Goal: Information Seeking & Learning: Learn about a topic

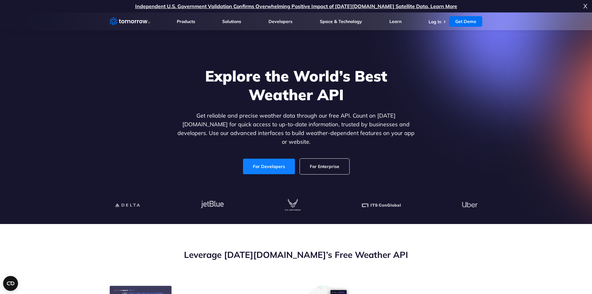
click at [274, 159] on link "For Developers" at bounding box center [269, 167] width 52 height 16
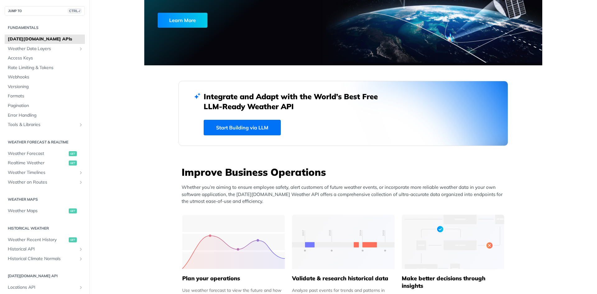
scroll to position [93, 0]
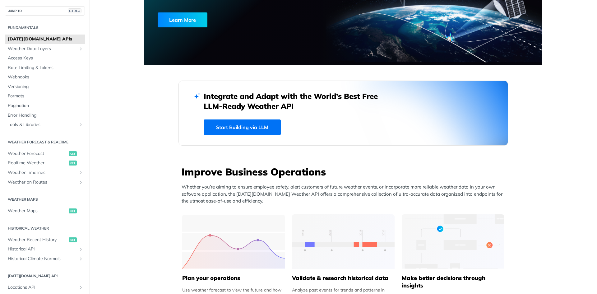
click at [251, 126] on link "Start Building via LLM" at bounding box center [242, 127] width 77 height 16
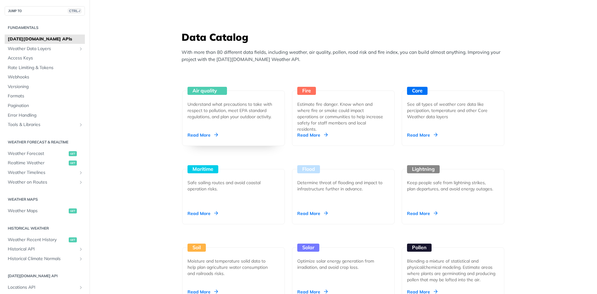
scroll to position [528, 0]
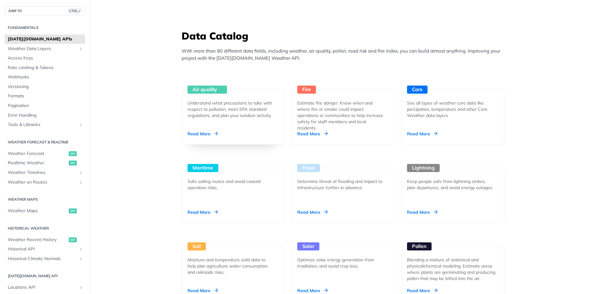
click at [211, 130] on div "Air quality Understand what precautions to take with respect to pollution, meet…" at bounding box center [233, 116] width 103 height 55
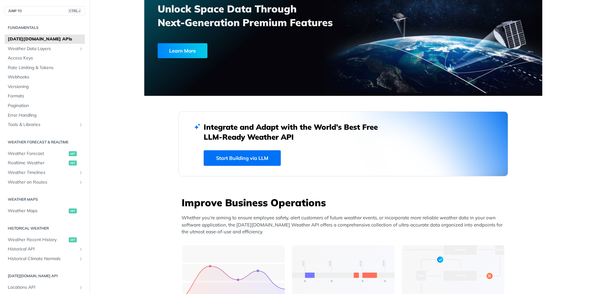
scroll to position [62, 0]
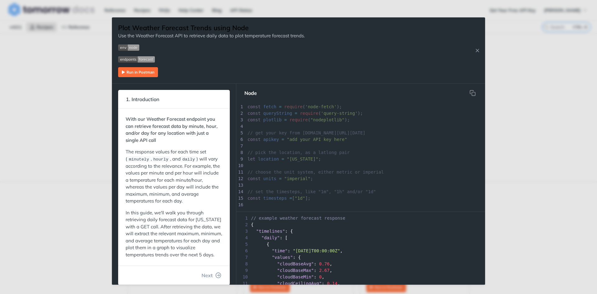
click at [534, 60] on div "Jump to Content Reference Recipes FAQs Help Center Blog API Status Recipes Refe…" at bounding box center [298, 147] width 597 height 294
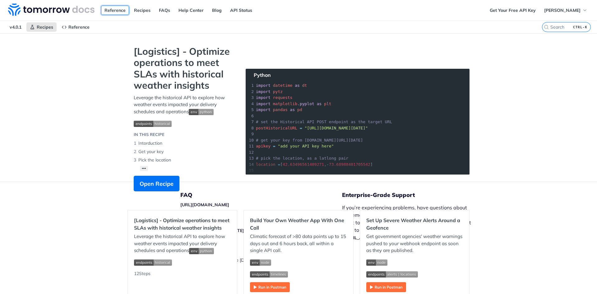
click at [121, 8] on link "Reference" at bounding box center [115, 10] width 28 height 9
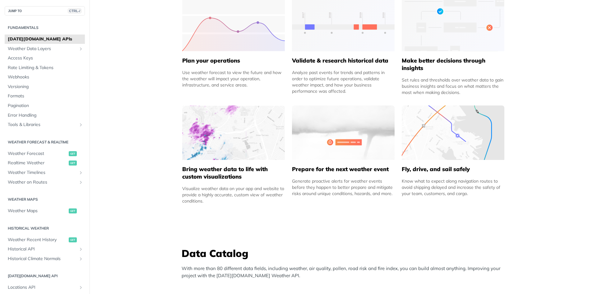
scroll to position [311, 0]
click at [220, 40] on img at bounding box center [233, 24] width 103 height 54
click at [30, 153] on span "Weather Forecast" at bounding box center [37, 153] width 59 height 6
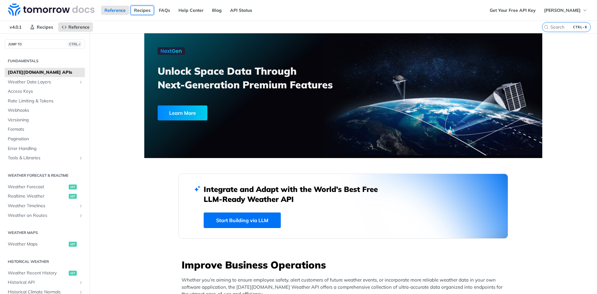
click at [145, 10] on link "Recipes" at bounding box center [142, 10] width 23 height 9
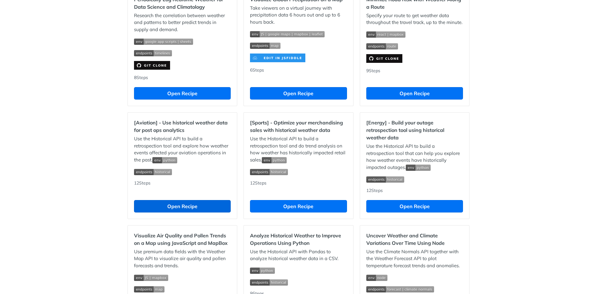
scroll to position [466, 0]
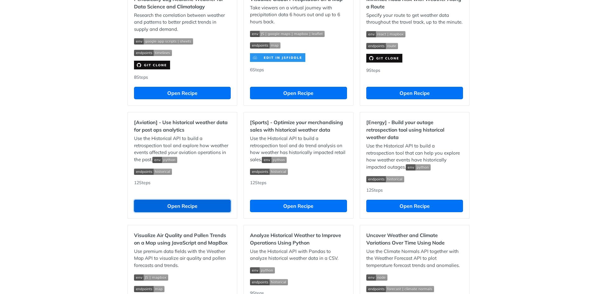
click at [182, 209] on button "Open Recipe" at bounding box center [182, 206] width 97 height 12
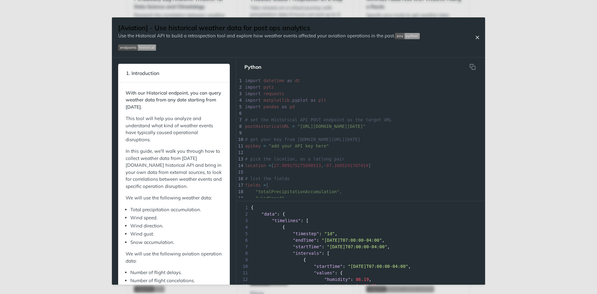
click at [479, 36] on icon "Close Recipe" at bounding box center [477, 38] width 6 height 6
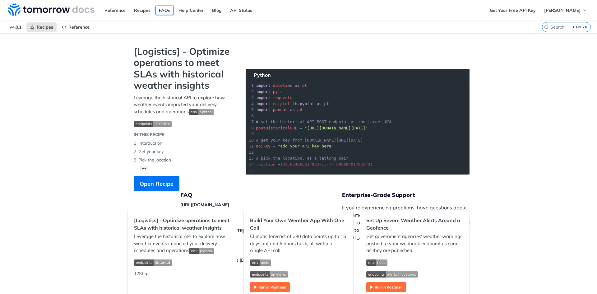
click at [164, 9] on link "FAQs" at bounding box center [164, 10] width 18 height 9
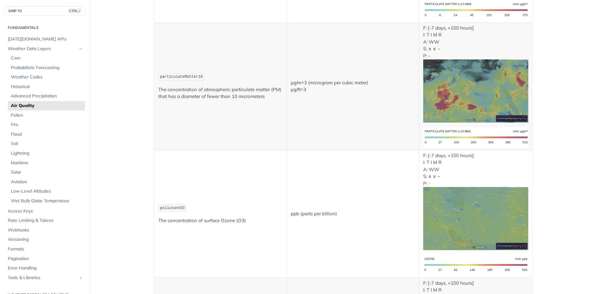
scroll to position [217, 0]
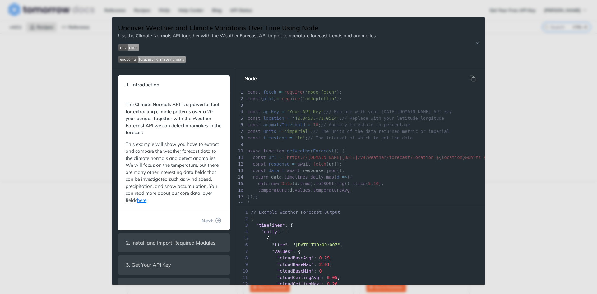
click at [521, 38] on div "Jump to Content Reference Recipes FAQs Help Center Blog API Status Recipes Refe…" at bounding box center [298, 147] width 597 height 294
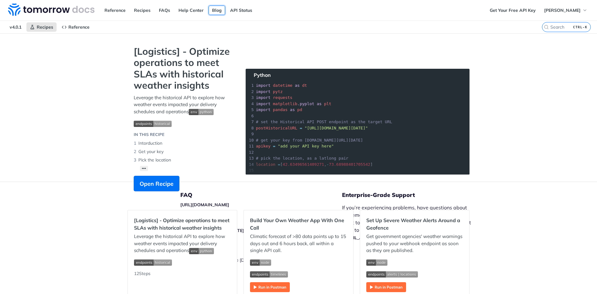
click at [218, 12] on link "Blog" at bounding box center [217, 10] width 16 height 9
